Goal: Information Seeking & Learning: Learn about a topic

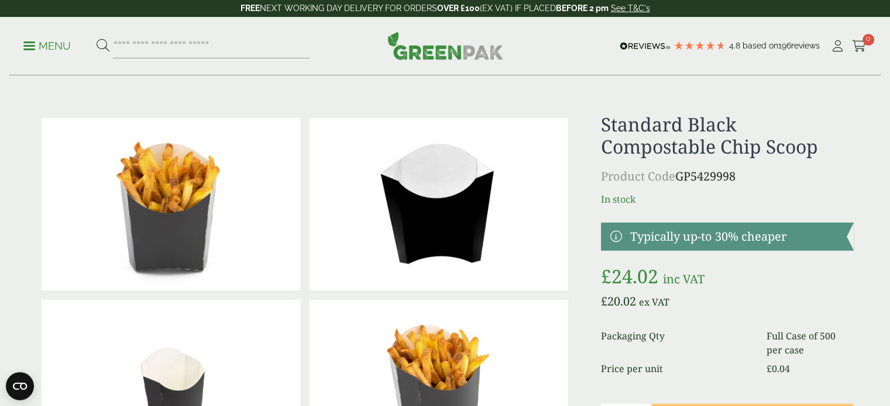
click at [47, 42] on p "Menu" at bounding box center [46, 46] width 47 height 14
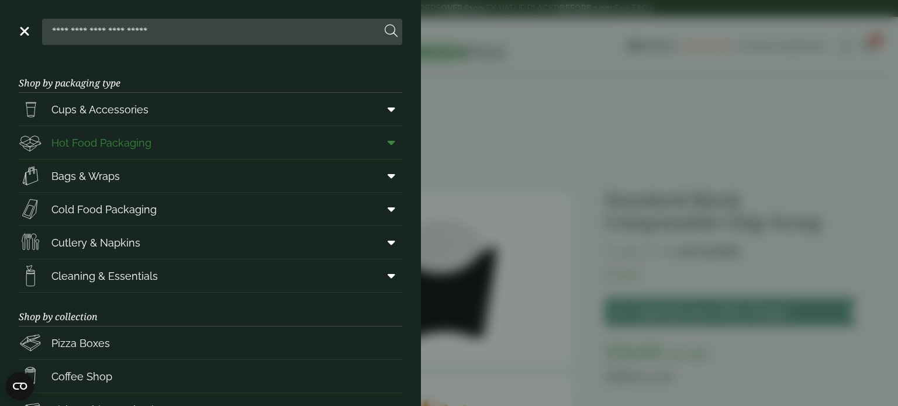
click at [376, 146] on span at bounding box center [389, 143] width 26 height 22
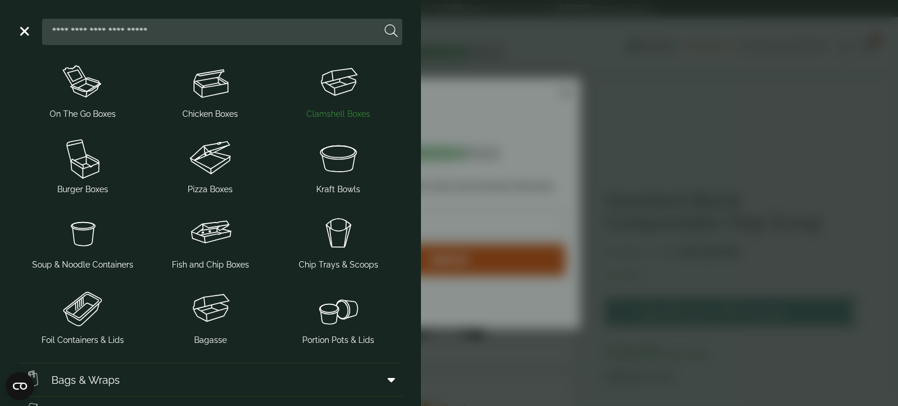
scroll to position [234, 0]
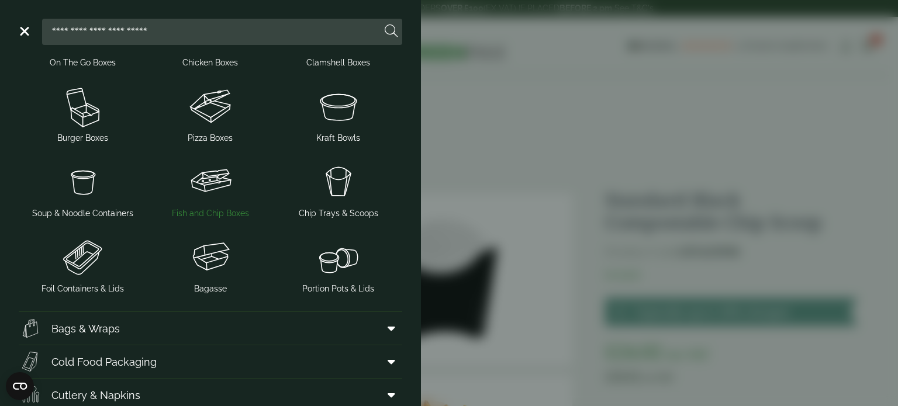
click at [215, 187] on img at bounding box center [210, 181] width 119 height 47
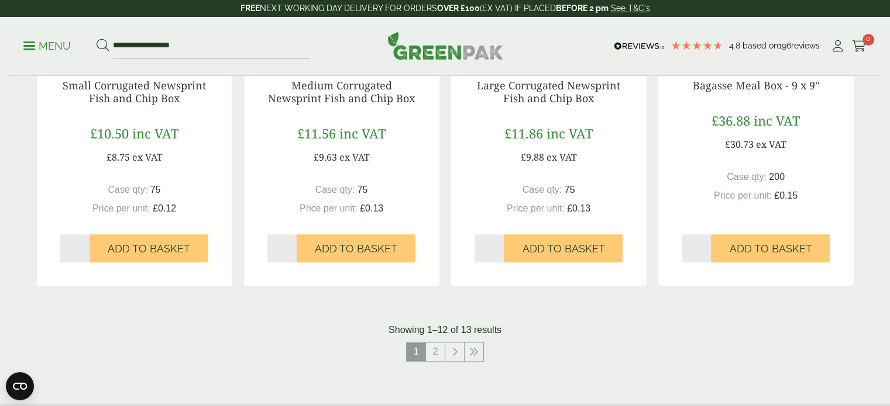
scroll to position [1228, 0]
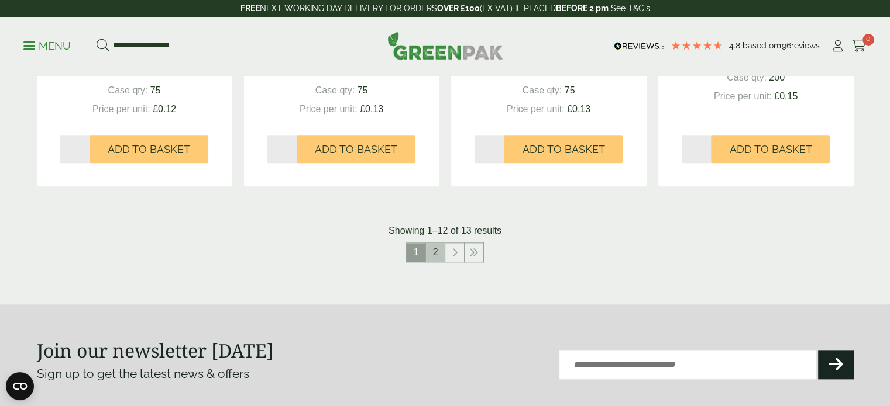
click at [430, 252] on link "2" at bounding box center [435, 252] width 19 height 19
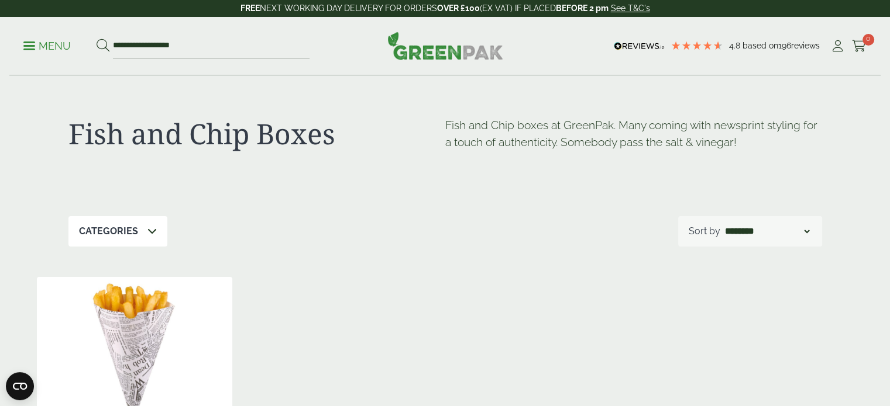
scroll to position [409, 0]
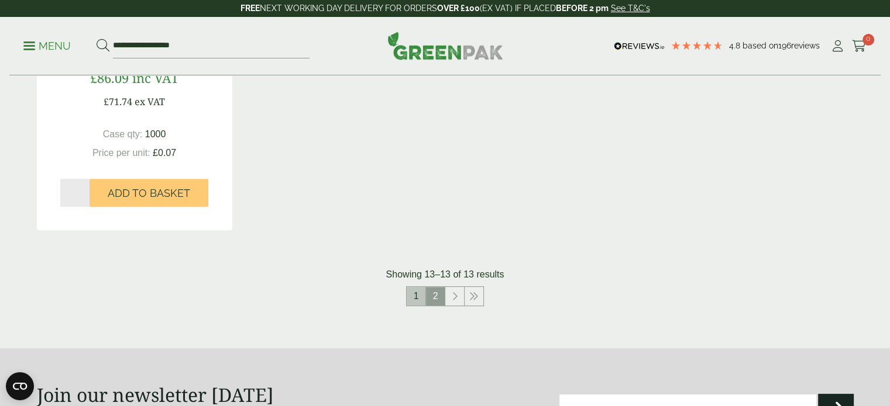
click at [419, 292] on link "1" at bounding box center [415, 296] width 19 height 19
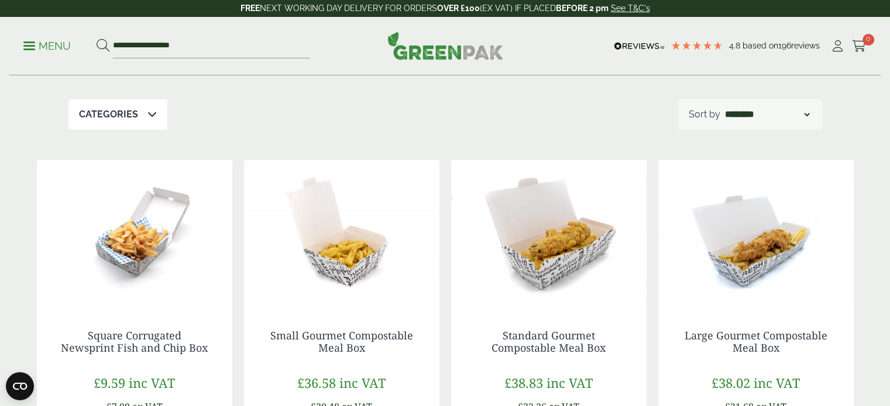
scroll to position [175, 0]
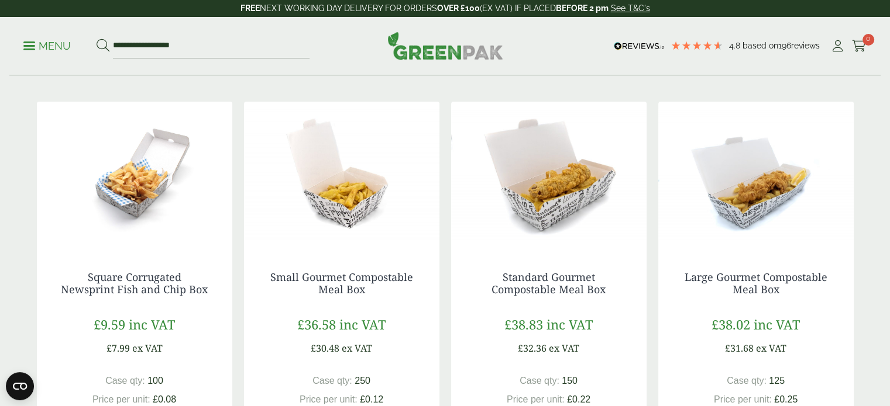
click at [773, 198] on img at bounding box center [755, 175] width 195 height 146
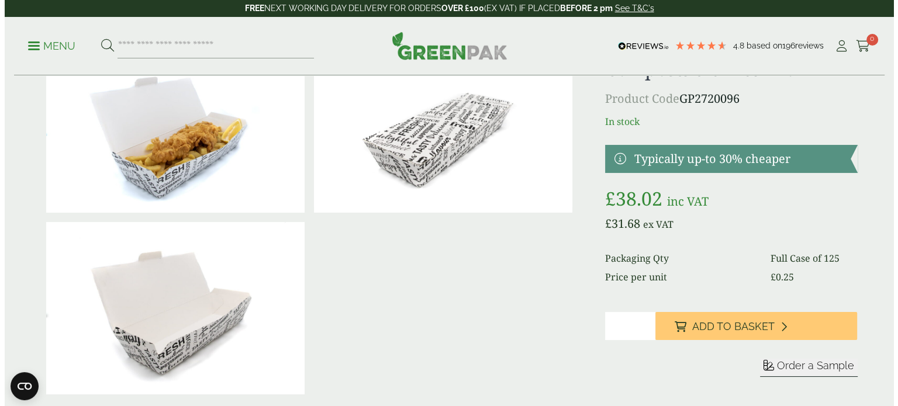
scroll to position [117, 0]
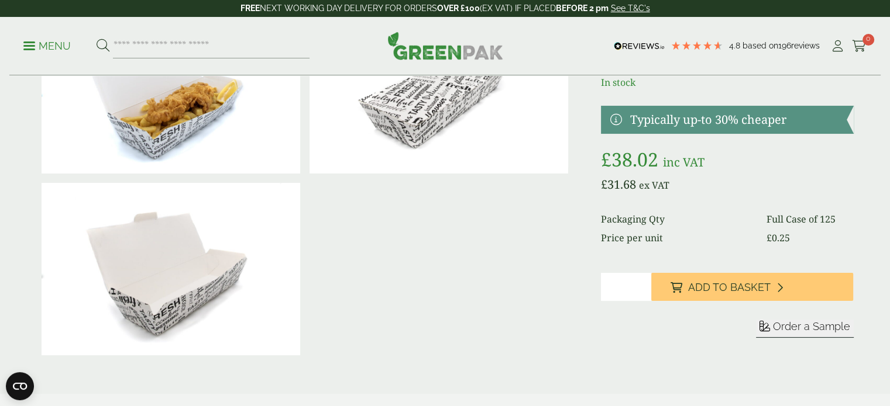
click at [194, 319] on img at bounding box center [171, 269] width 259 height 173
click at [28, 41] on link "Menu" at bounding box center [46, 45] width 47 height 12
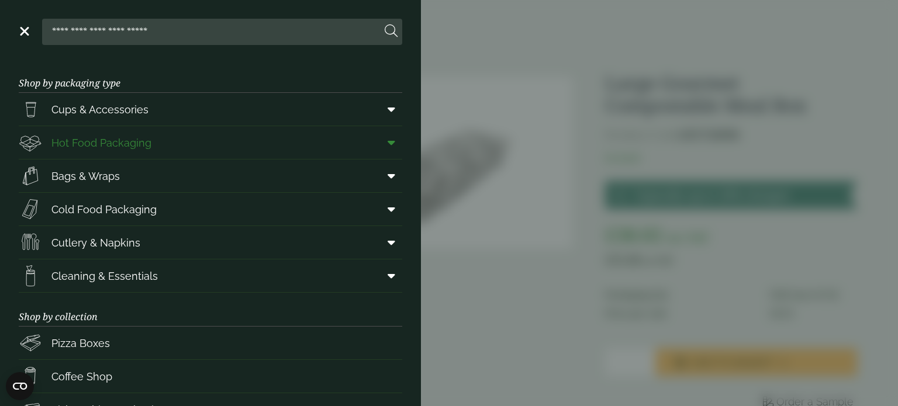
click at [121, 142] on span "Hot Food Packaging" at bounding box center [101, 143] width 100 height 16
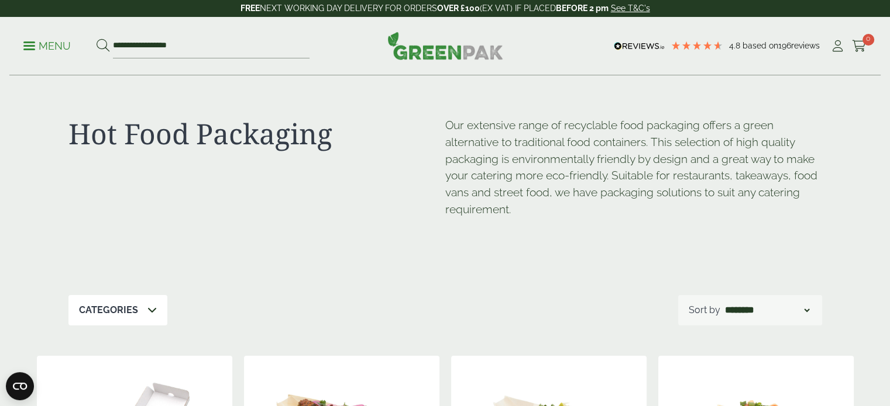
click at [40, 42] on p "Menu" at bounding box center [46, 46] width 47 height 14
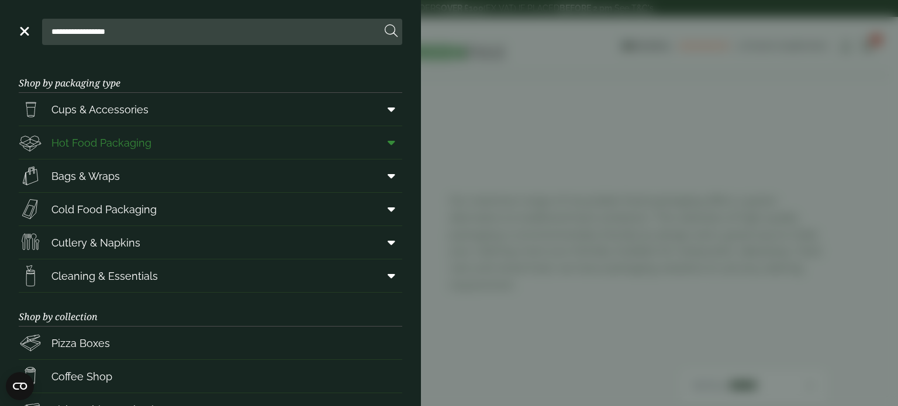
click at [387, 140] on span at bounding box center [389, 143] width 26 height 22
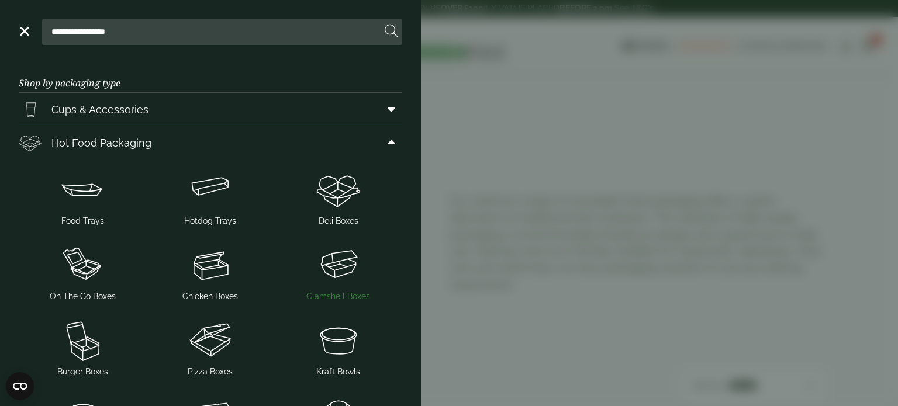
click at [344, 259] on img at bounding box center [338, 265] width 119 height 47
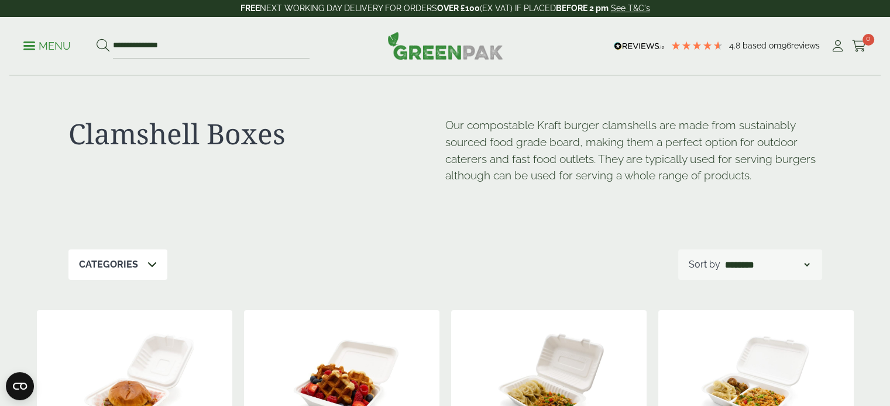
click at [52, 46] on p "Menu" at bounding box center [46, 46] width 47 height 14
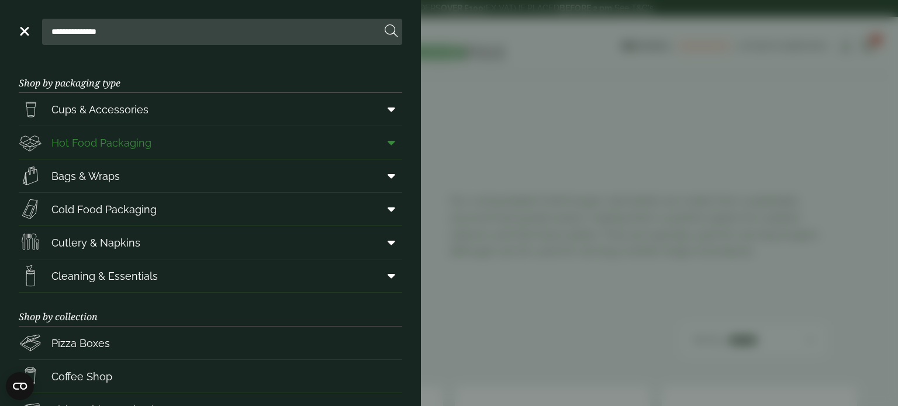
click at [388, 140] on icon at bounding box center [392, 143] width 8 height 12
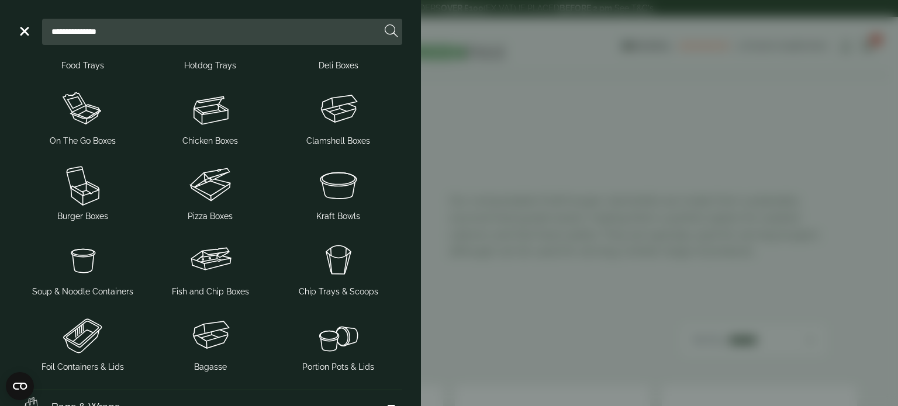
scroll to position [175, 0]
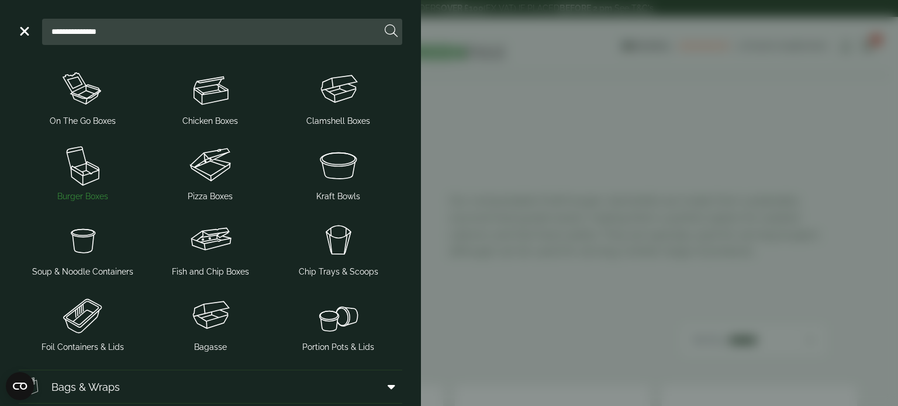
click at [80, 181] on img at bounding box center [82, 165] width 119 height 47
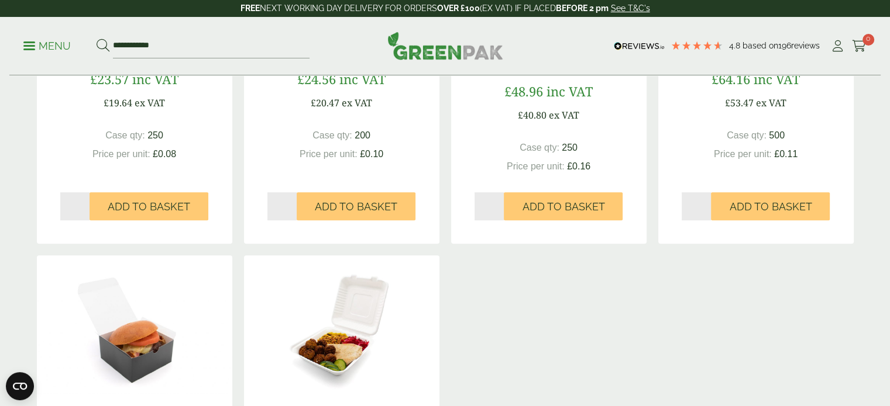
scroll to position [643, 0]
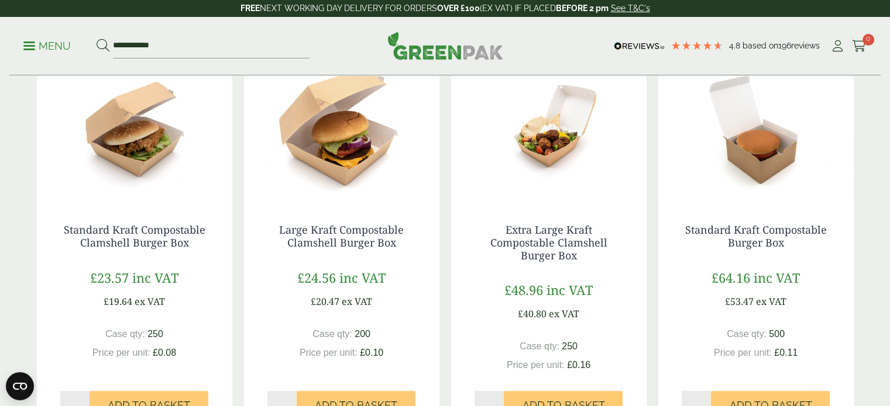
click at [573, 120] on img at bounding box center [548, 127] width 195 height 146
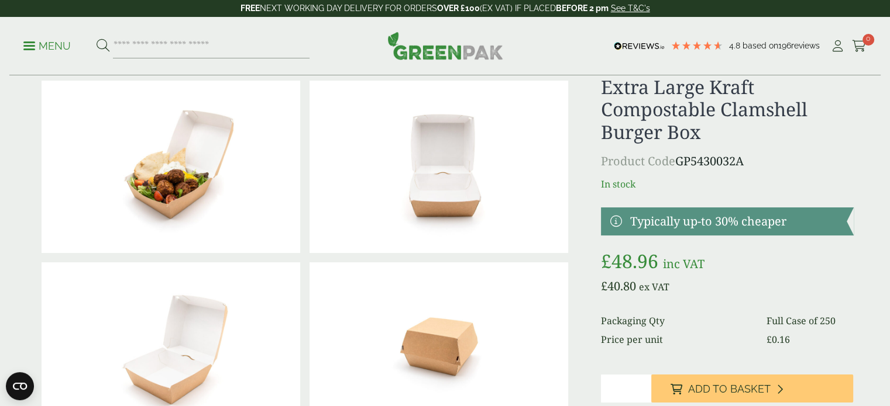
scroll to position [58, 0]
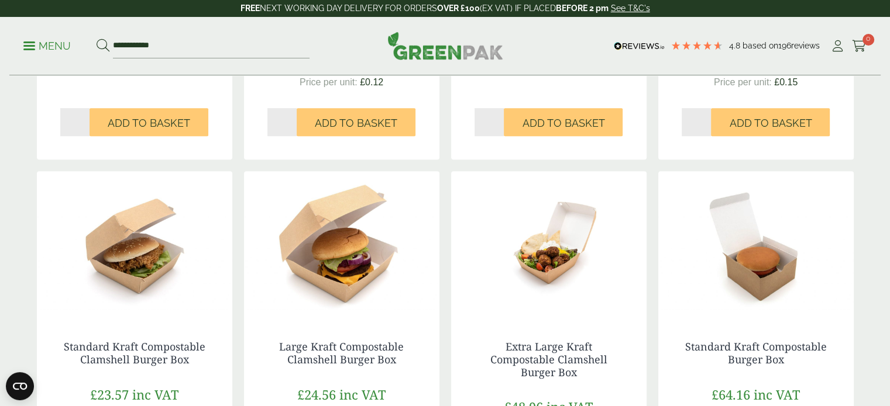
scroll to position [585, 0]
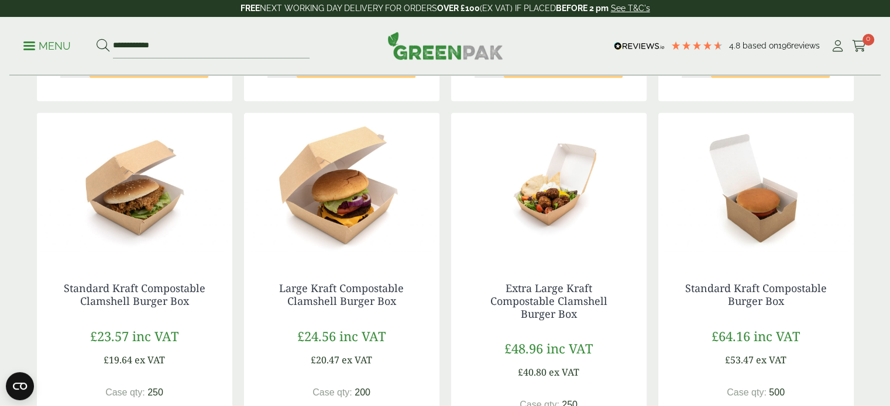
click at [107, 175] on img at bounding box center [134, 186] width 195 height 146
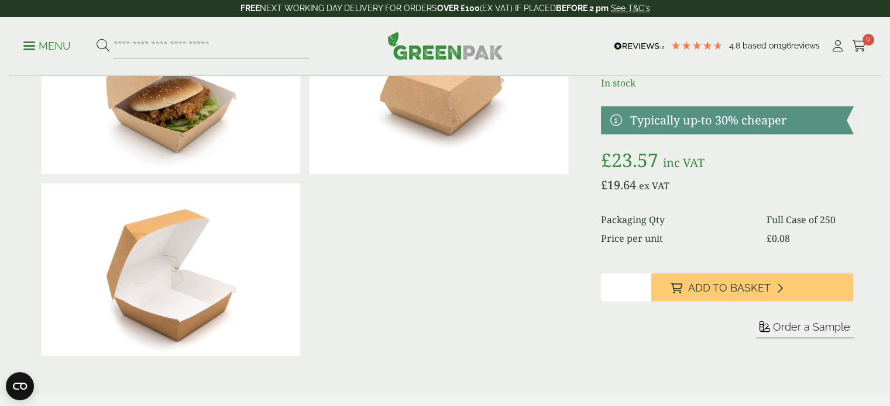
scroll to position [117, 0]
click at [236, 274] on img at bounding box center [171, 269] width 259 height 173
